Goal: Use online tool/utility

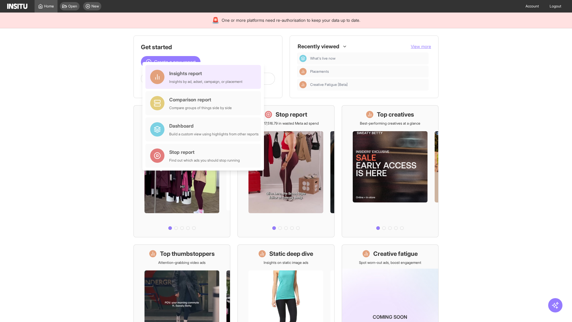
click at [205, 77] on div "Insights report Insights by ad, adset, campaign, or placement" at bounding box center [205, 77] width 73 height 14
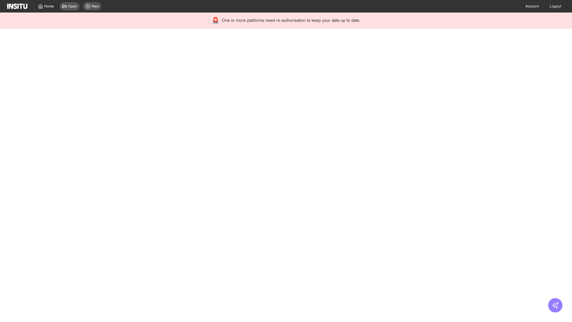
select select "**"
